Goal: Find specific page/section: Find specific page/section

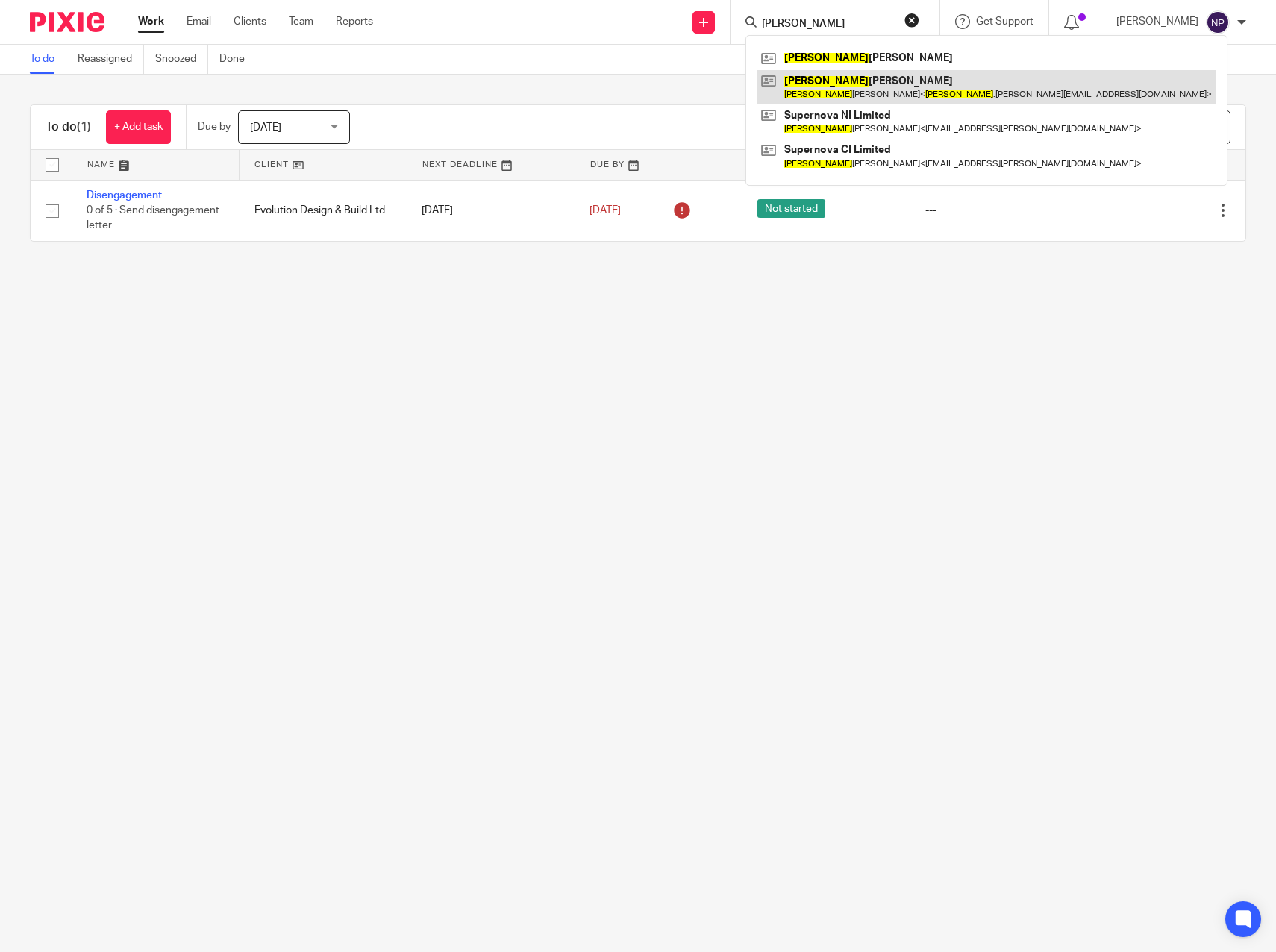
type input "william"
click at [841, 86] on link at bounding box center [986, 87] width 459 height 35
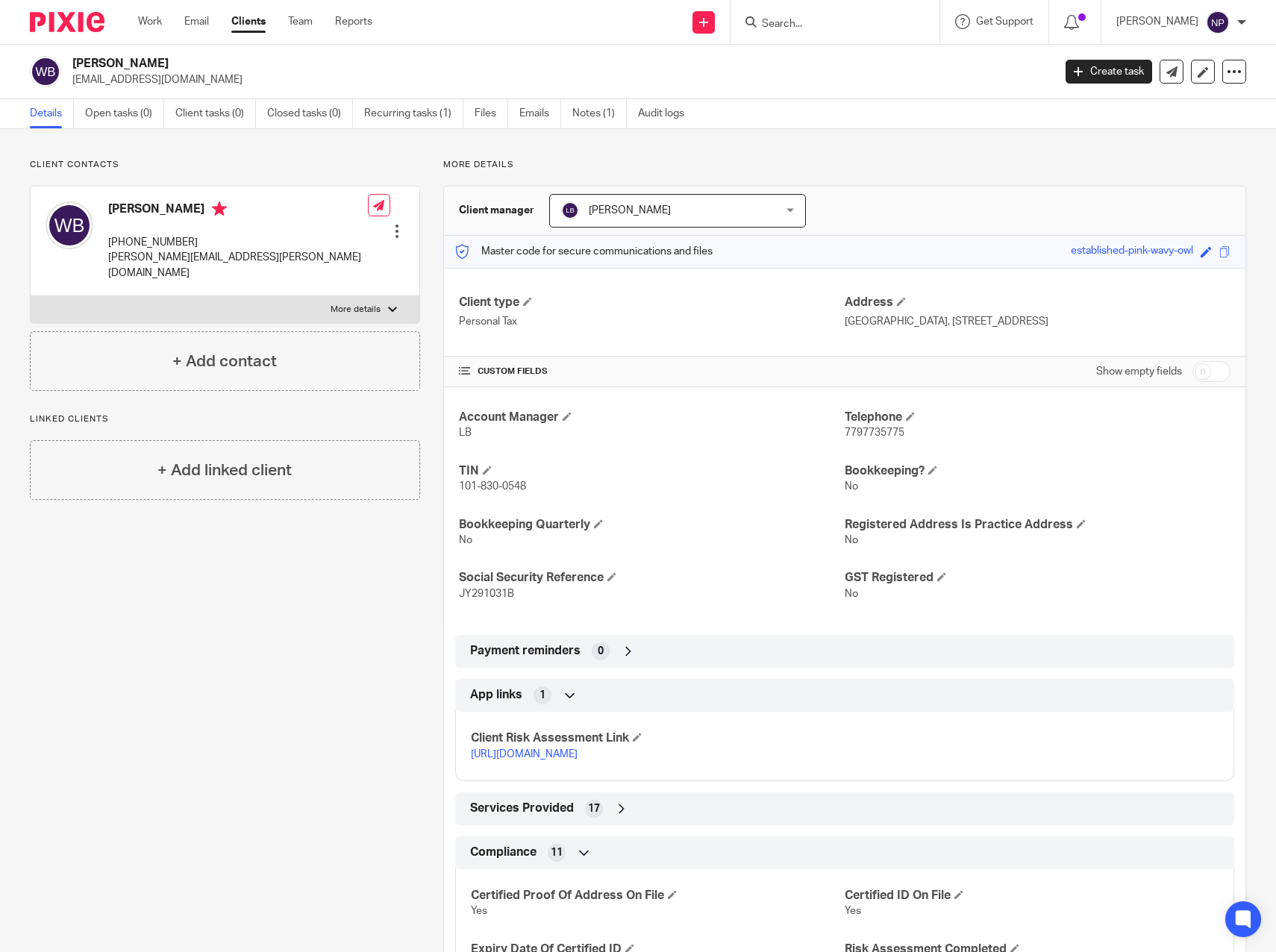
click at [803, 18] on input "Search" at bounding box center [827, 25] width 134 height 13
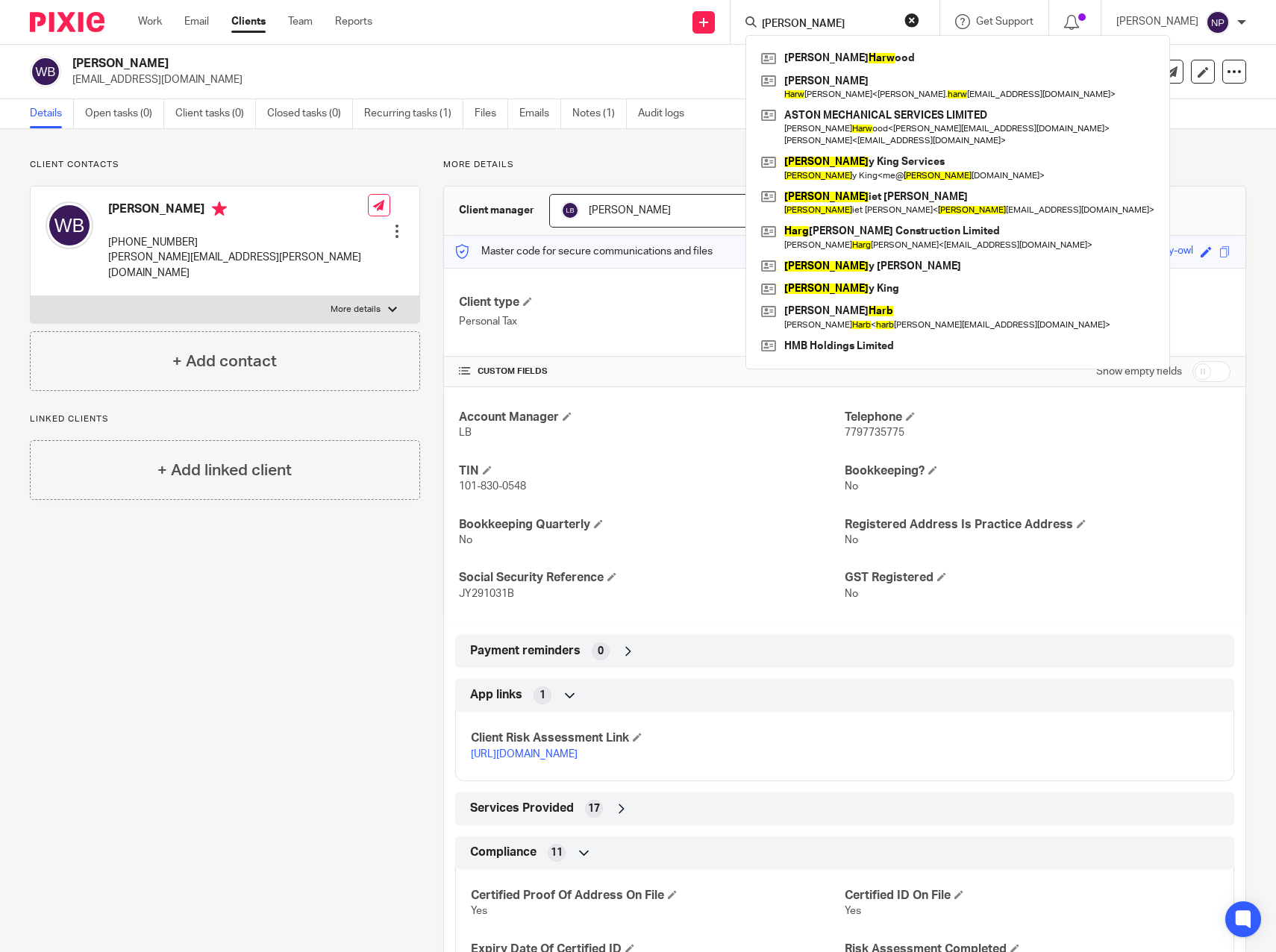
click at [838, 26] on input "tom harw" at bounding box center [827, 25] width 134 height 13
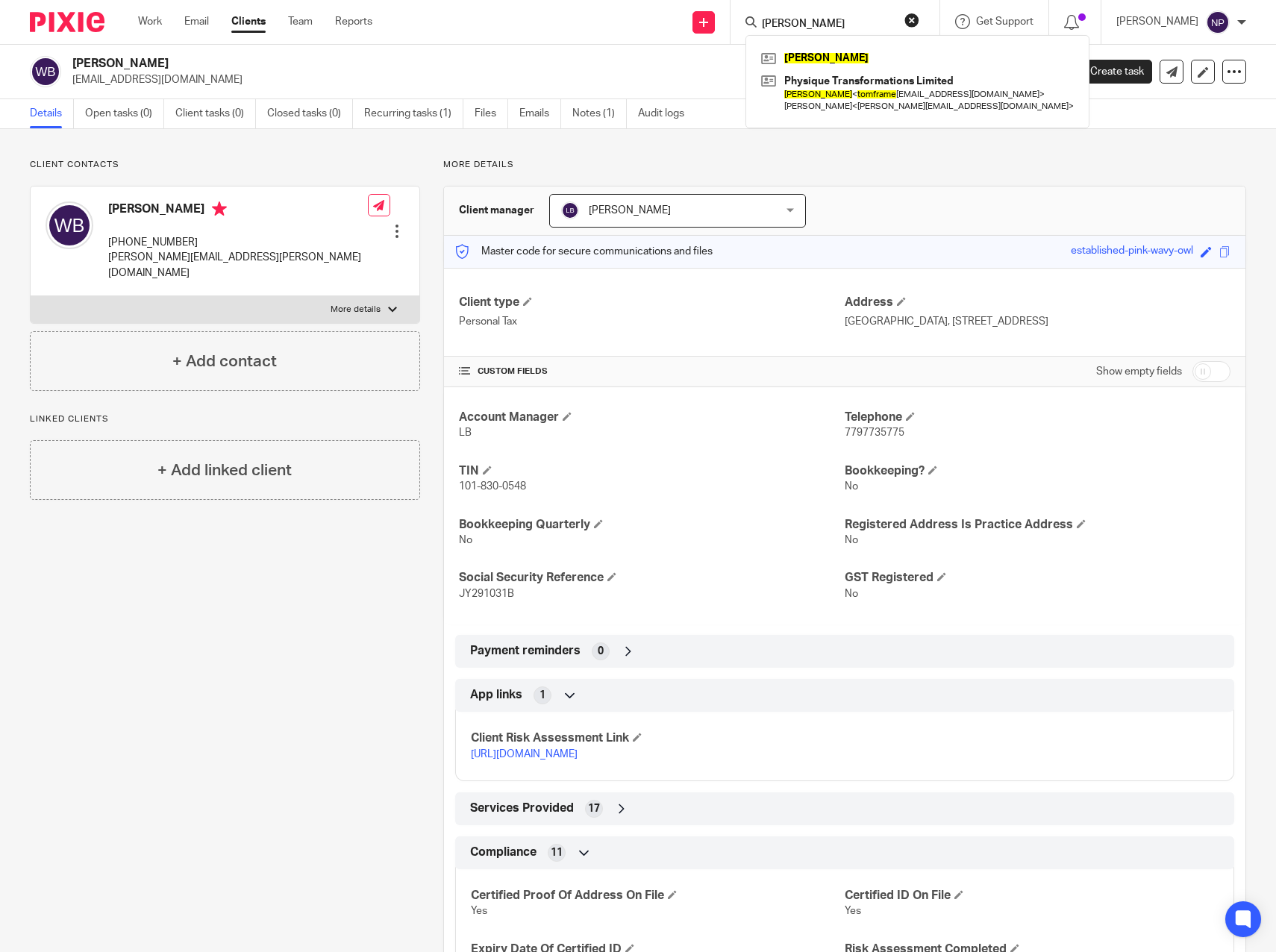
drag, startPoint x: 834, startPoint y: 19, endPoint x: 750, endPoint y: 28, distance: 84.5
click at [750, 28] on div "tom frame Tom Frame Physique Transformations Limited Tom Frame < tomframe pt@gm…" at bounding box center [836, 21] width 209 height 44
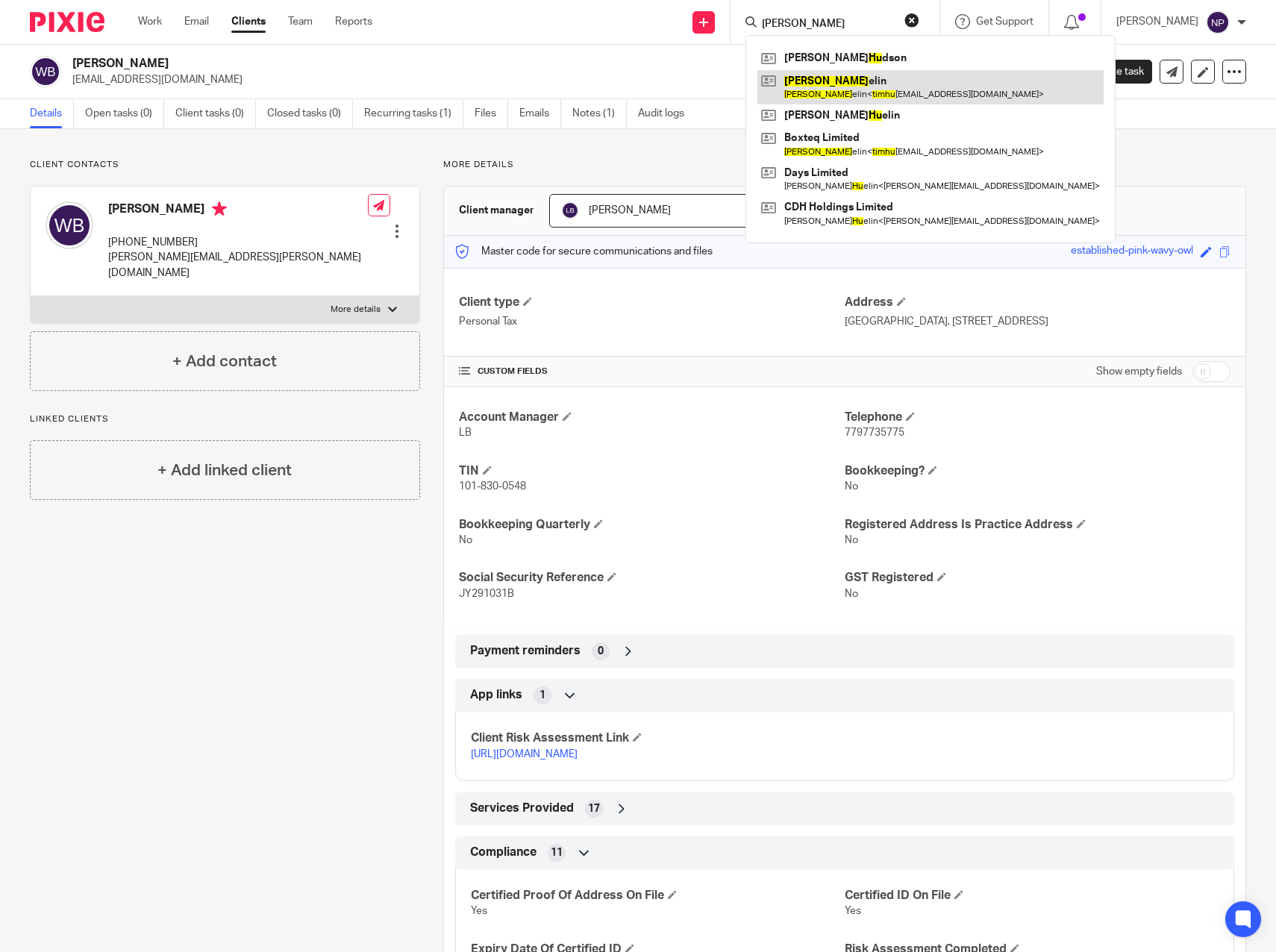
type input "tim hu"
click at [850, 82] on link at bounding box center [930, 87] width 347 height 35
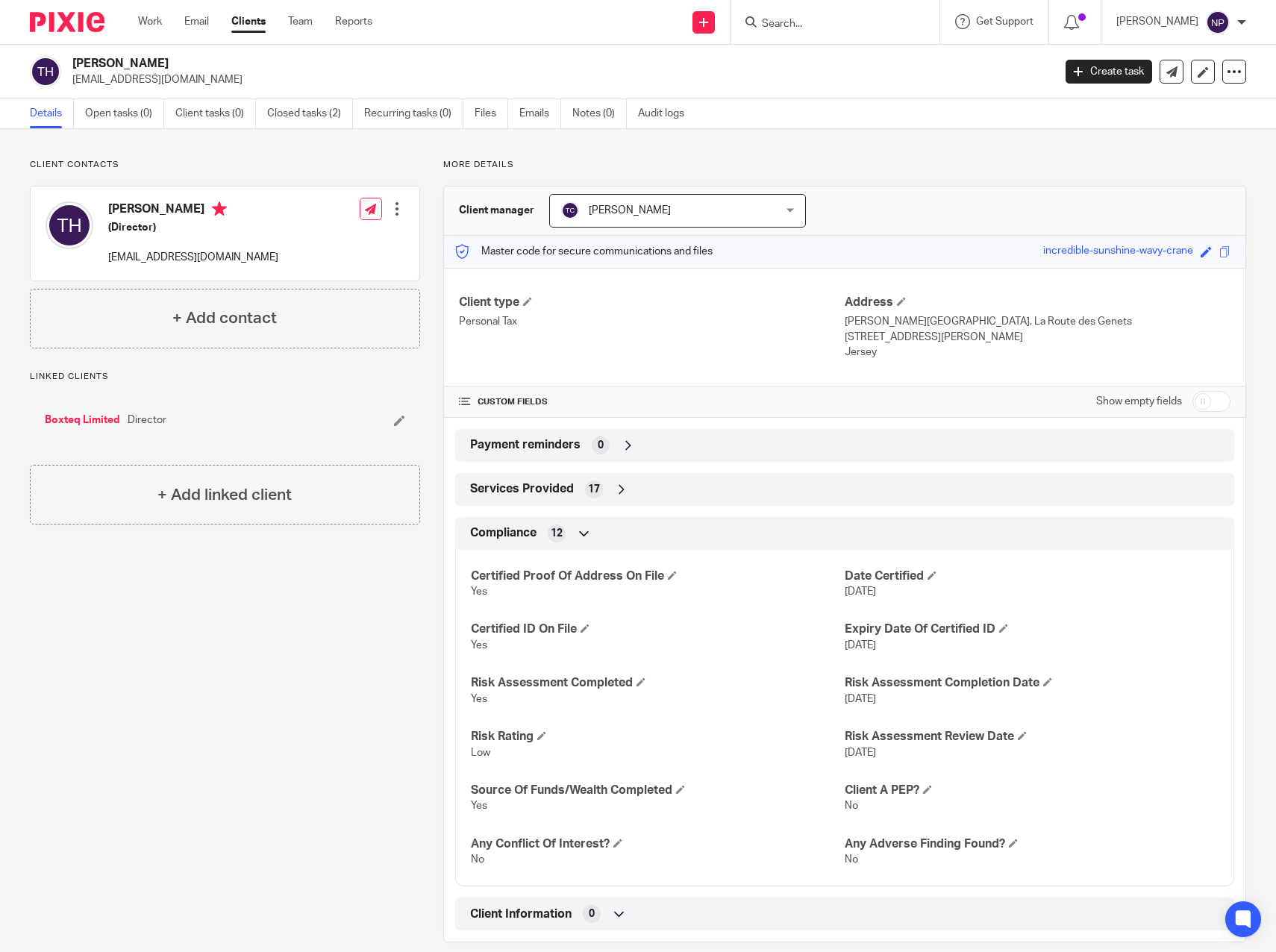
click at [789, 28] on input "Search" at bounding box center [827, 25] width 134 height 13
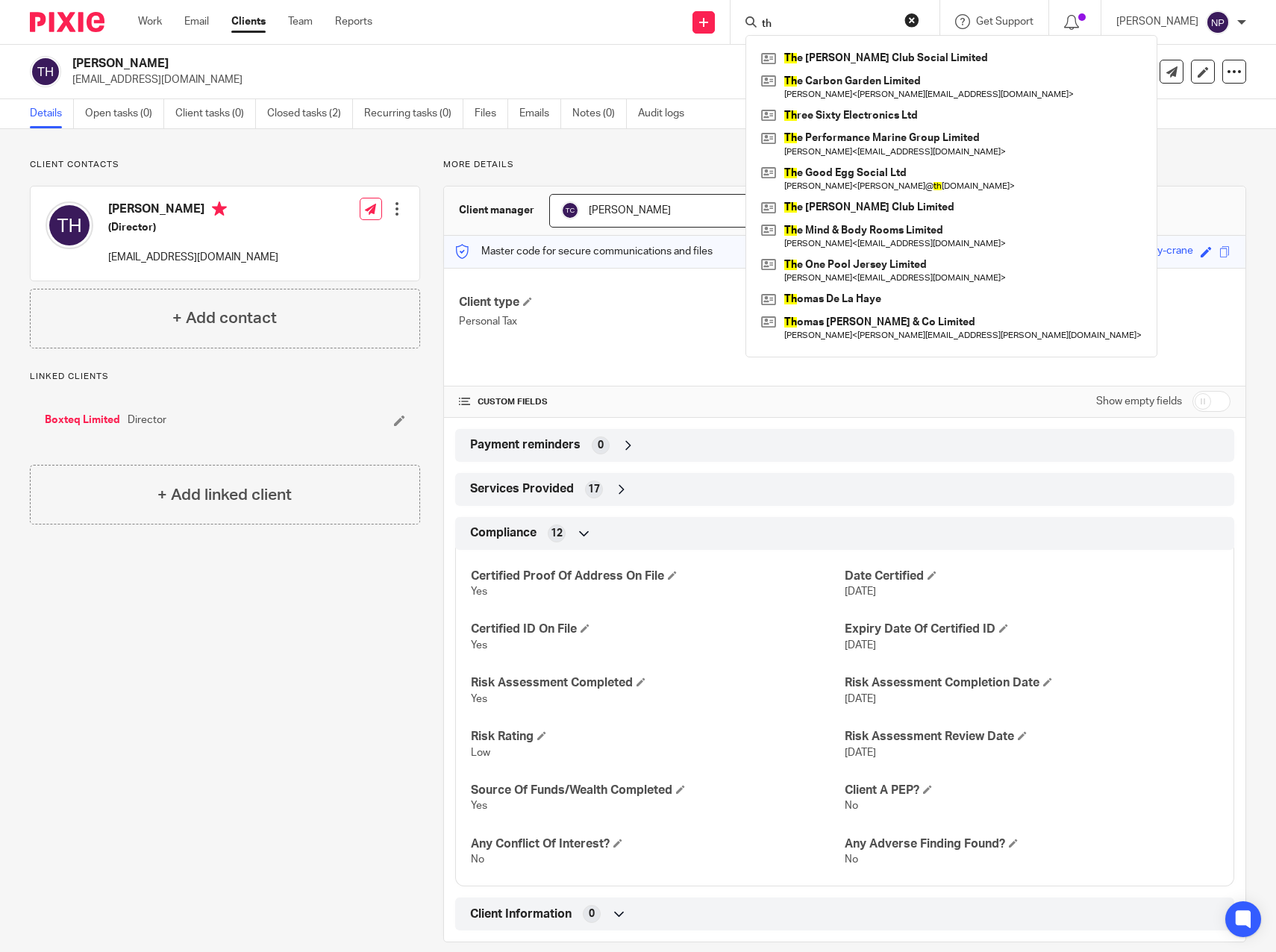
type input "t"
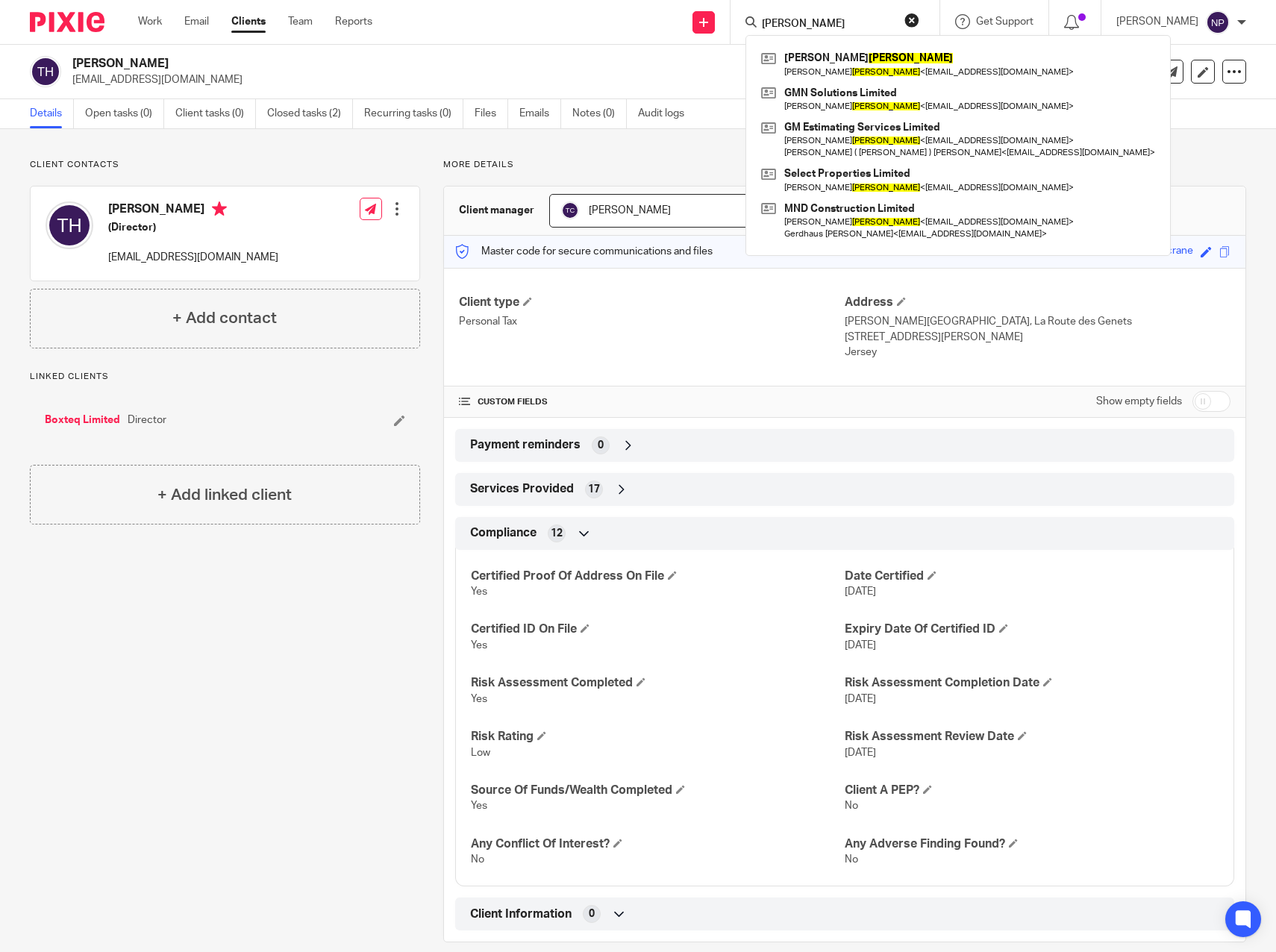
type input "durbano"
click at [827, 21] on input "durbano" at bounding box center [827, 25] width 134 height 13
drag, startPoint x: 827, startPoint y: 21, endPoint x: 717, endPoint y: 22, distance: 110.0
click at [717, 22] on div "Send new email Create task Add client Request signature durbano Nicholas Durban…" at bounding box center [836, 21] width 882 height 44
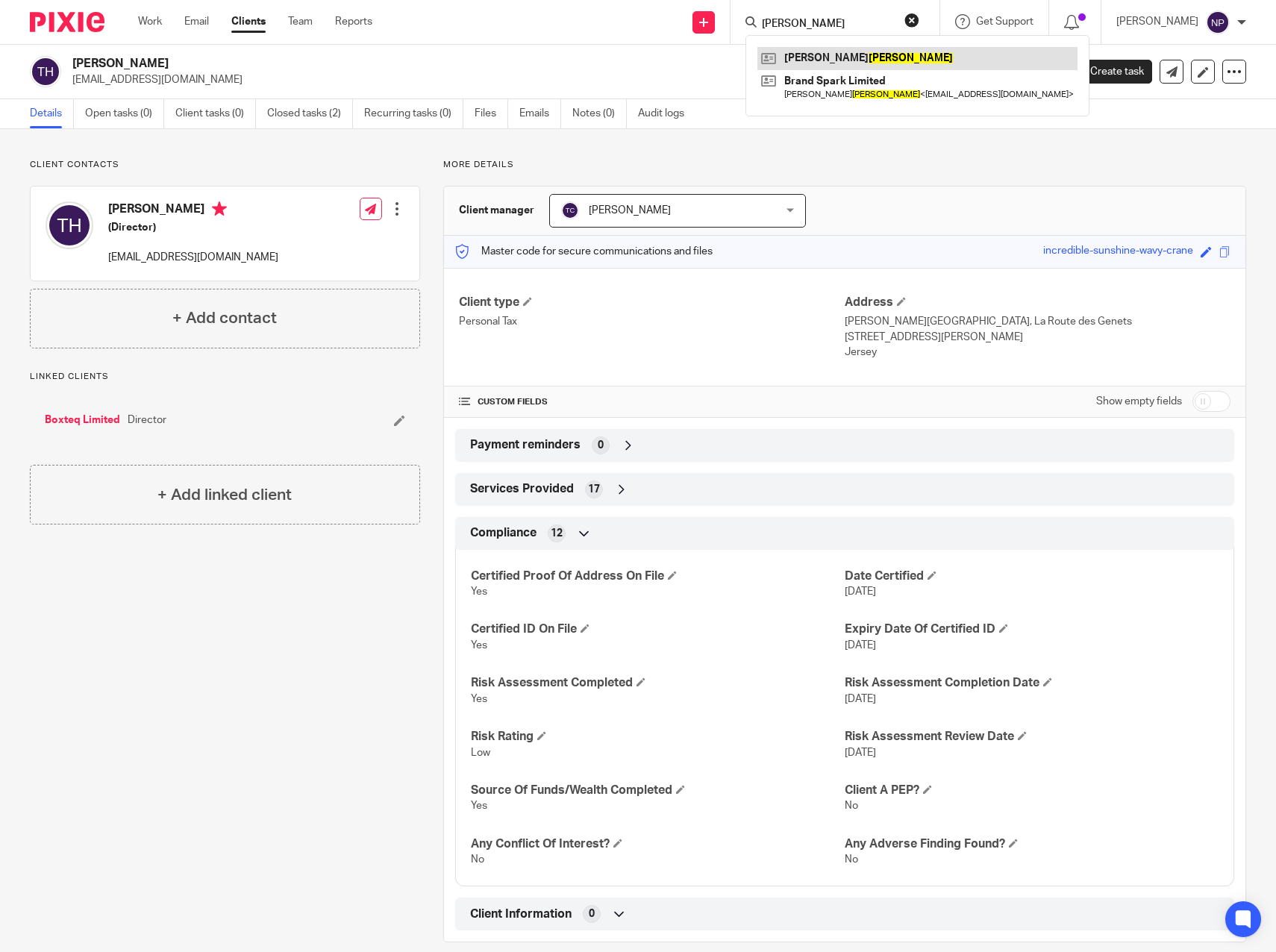
type input "cornick"
click at [827, 59] on link at bounding box center [917, 58] width 320 height 22
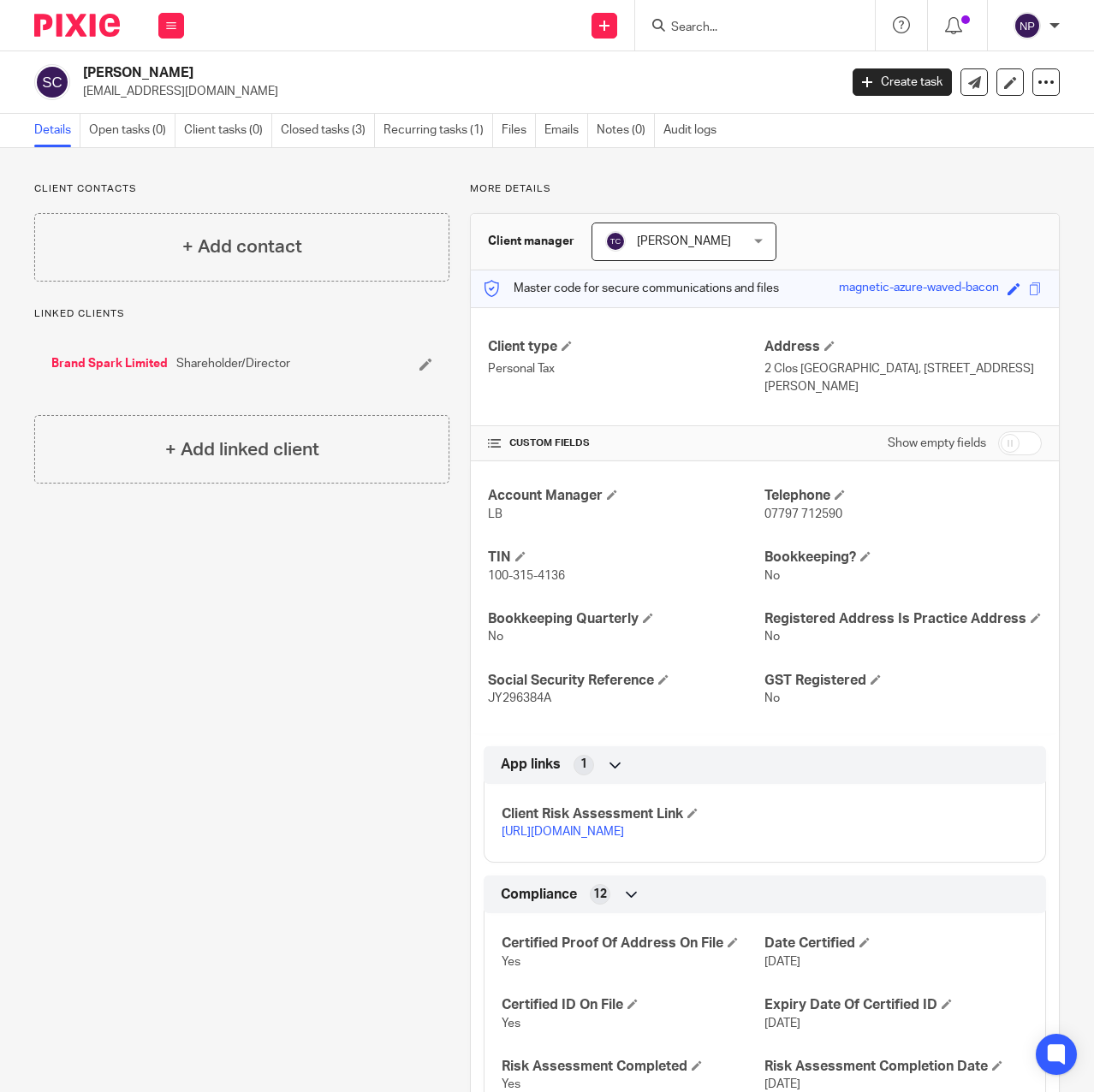
click at [738, 21] on input "Search" at bounding box center [746, 28] width 154 height 15
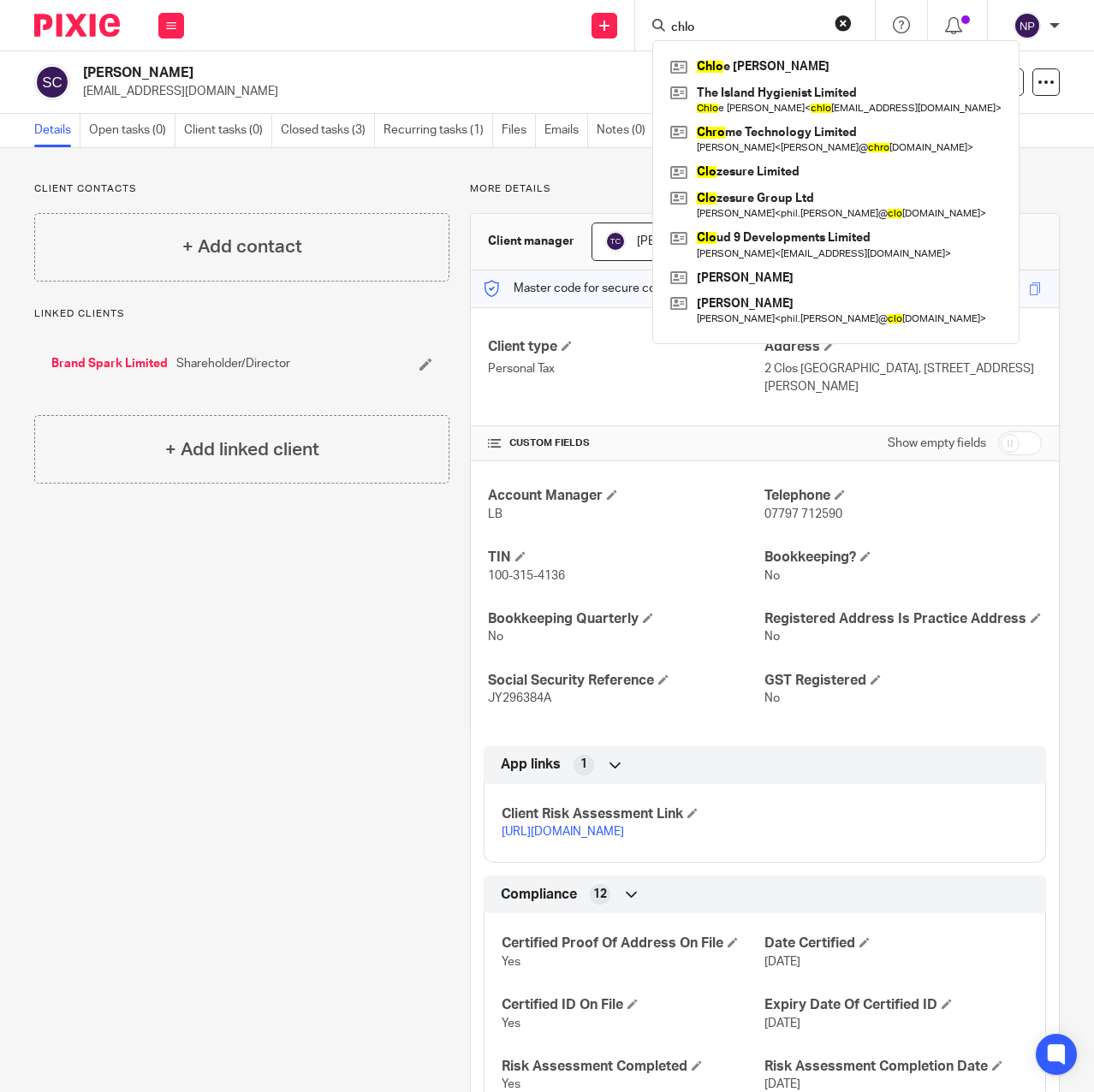
type input "chlo"
click at [842, 25] on button "reset" at bounding box center [843, 23] width 17 height 17
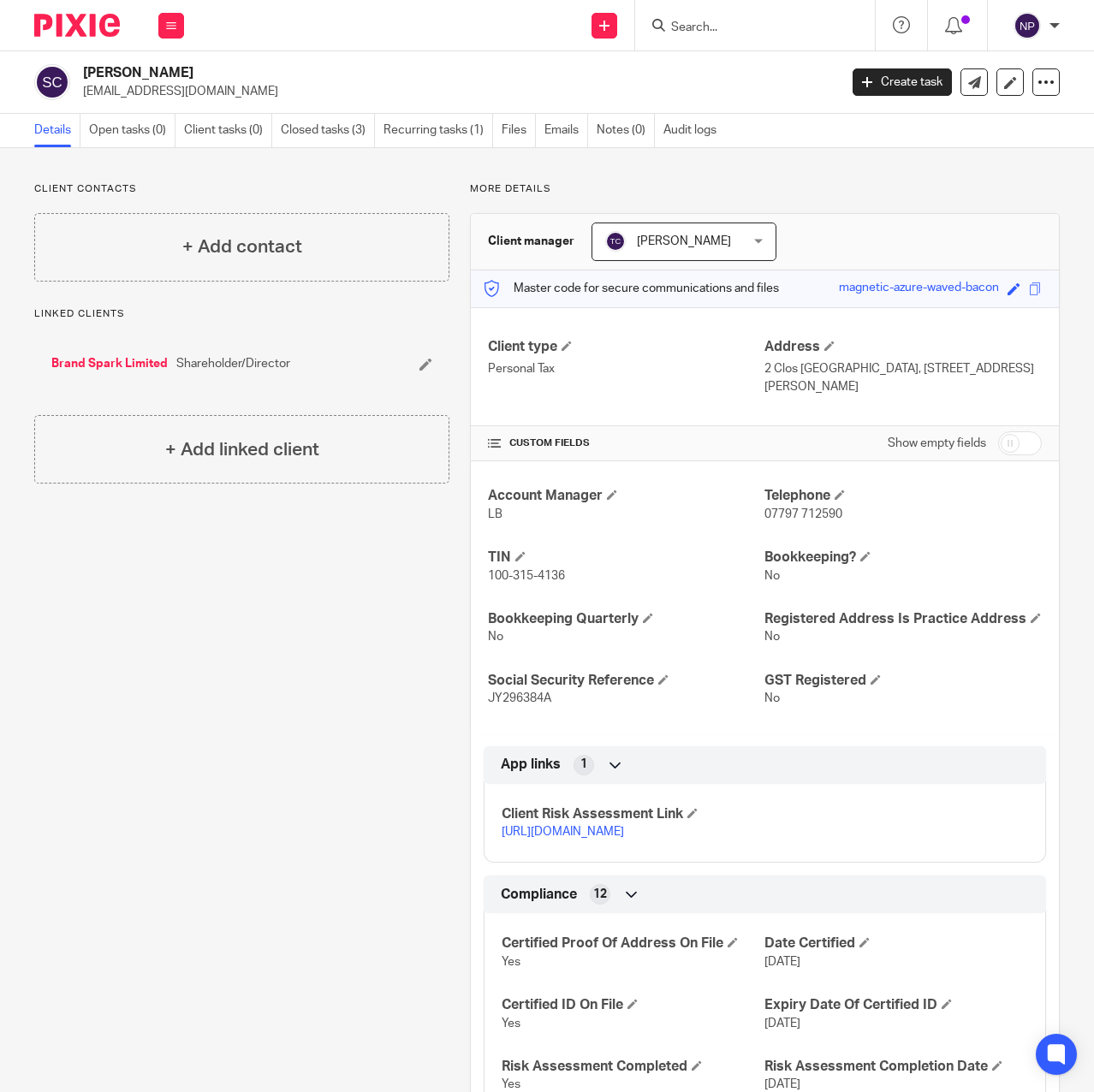
click at [794, 28] on input "Search" at bounding box center [746, 28] width 154 height 15
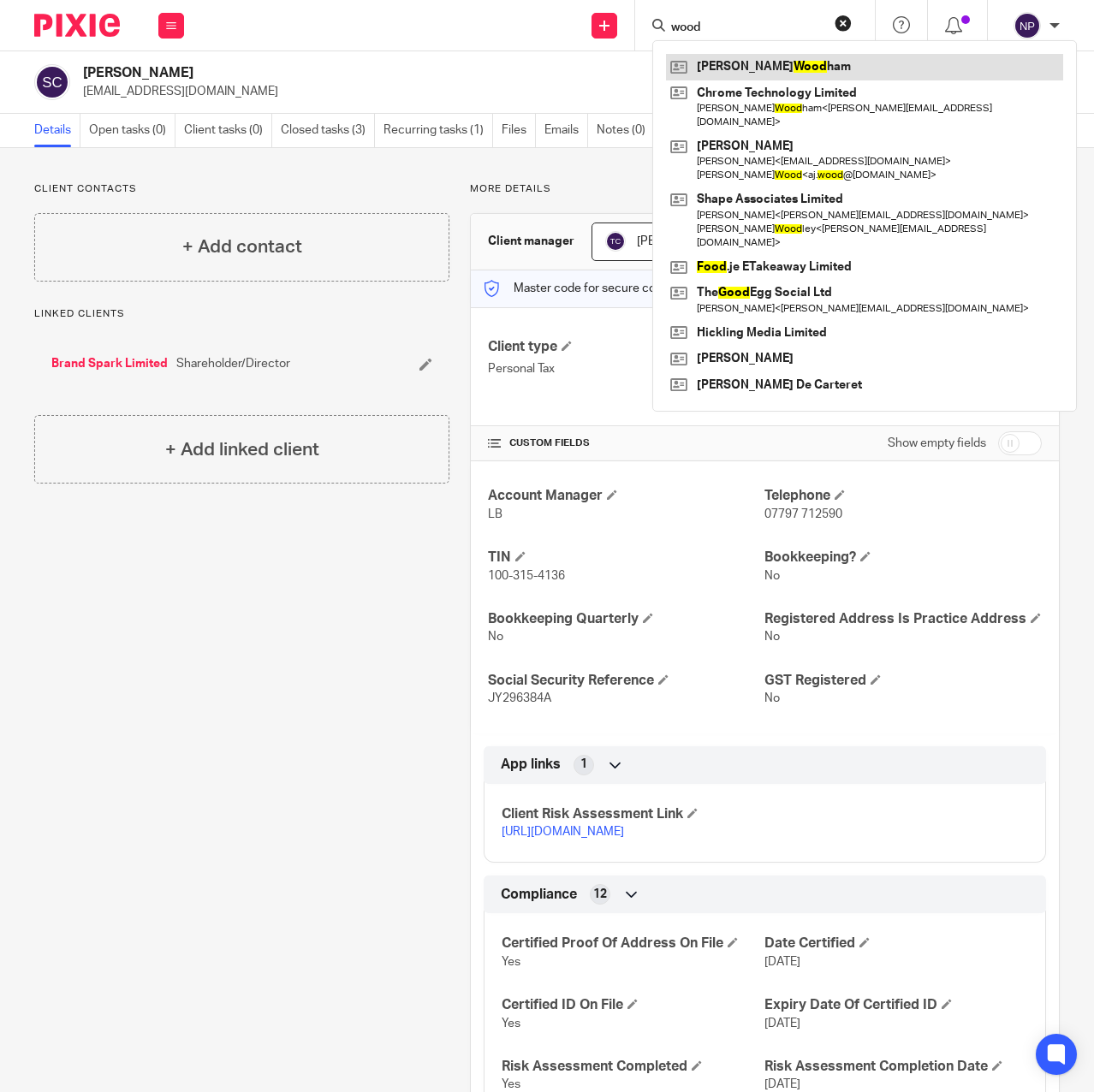
type input "wood"
click at [783, 59] on link at bounding box center [864, 66] width 397 height 25
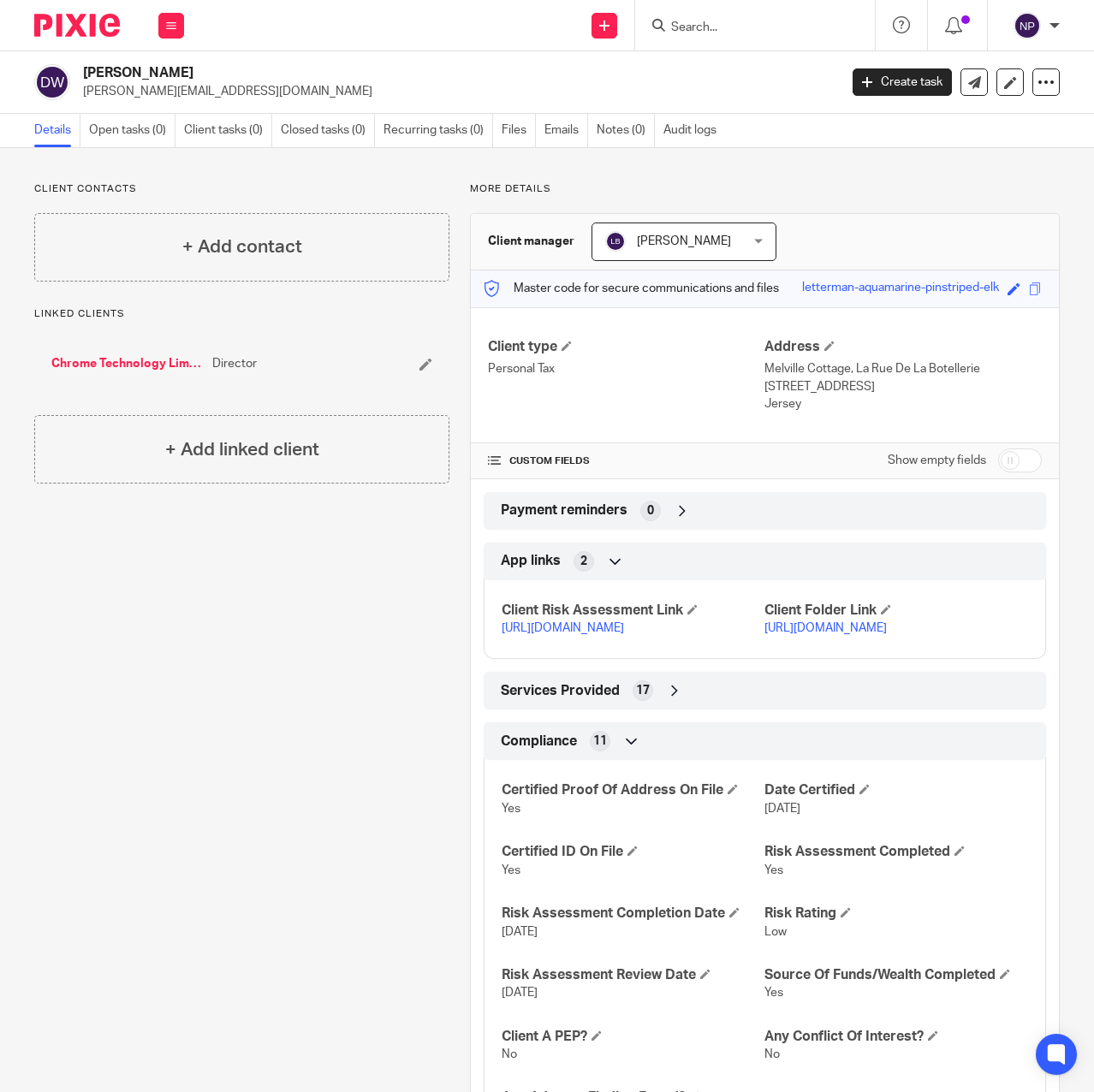
click at [746, 25] on input "Search" at bounding box center [746, 28] width 154 height 15
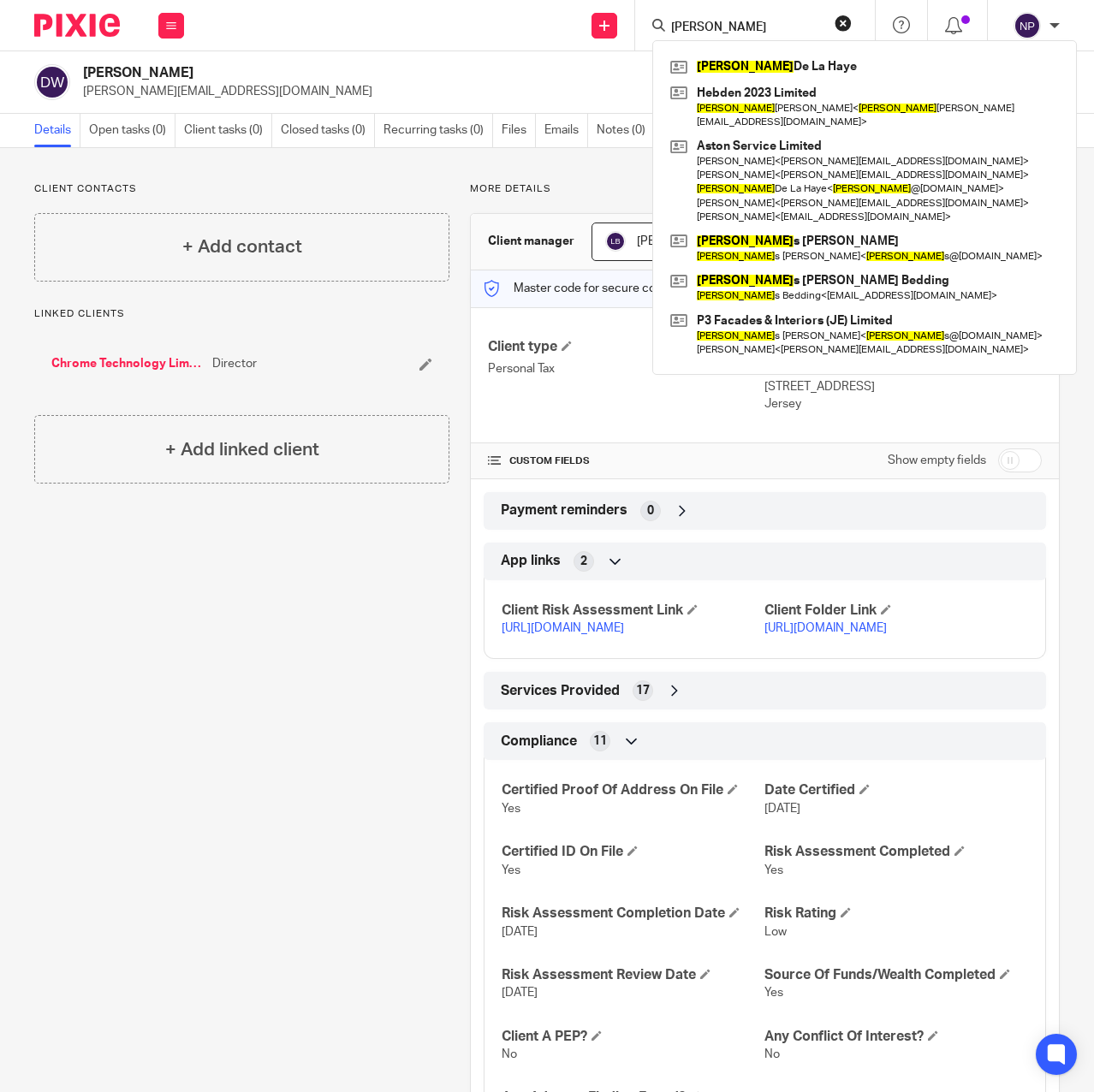
type input "[PERSON_NAME]"
click at [357, 198] on div "Client contacts + Add contact" at bounding box center [242, 231] width 415 height 99
